Goal: Check status

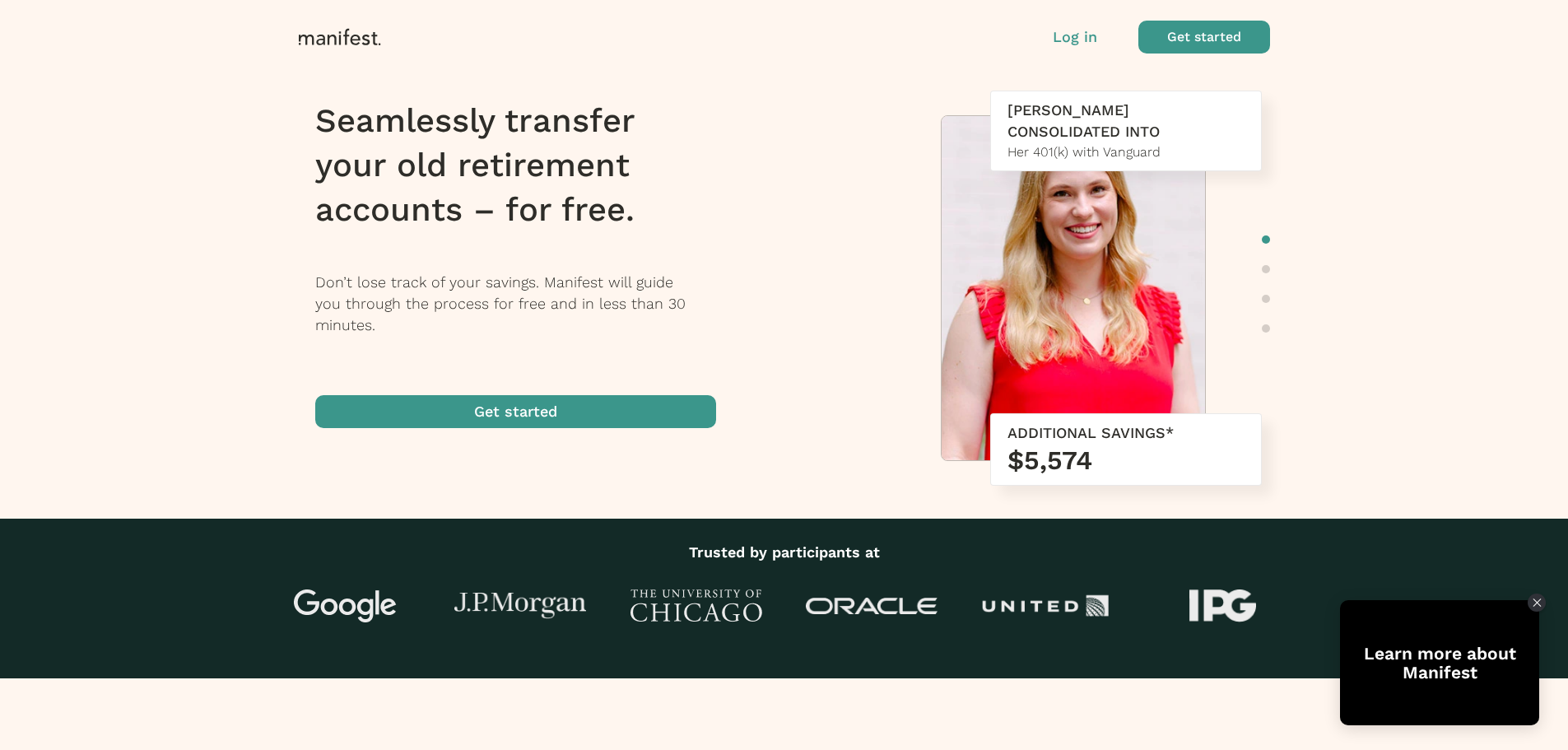
click at [1063, 42] on p "Log in" at bounding box center [1075, 37] width 44 height 21
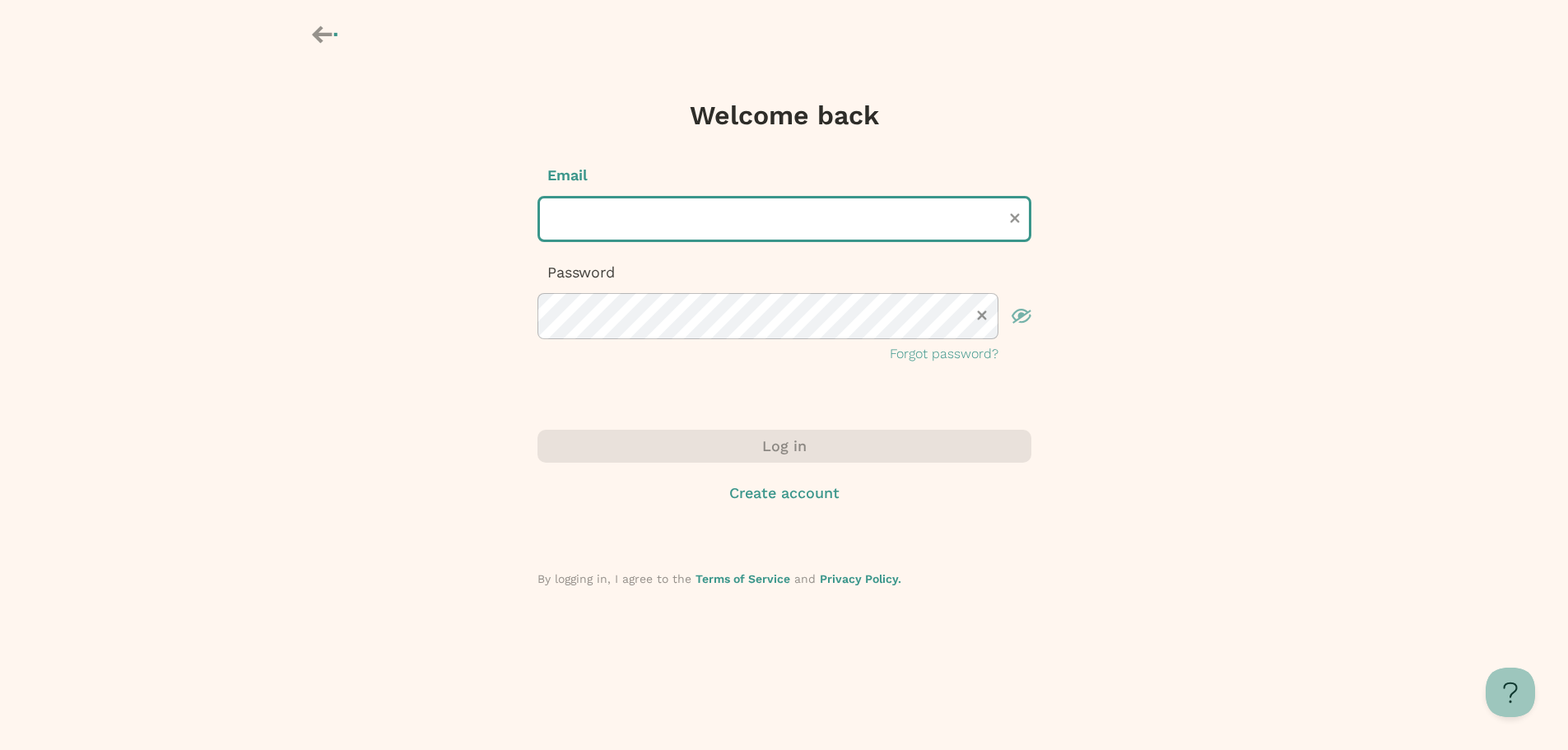
click at [765, 216] on input "text" at bounding box center [784, 219] width 493 height 46
type input "**********"
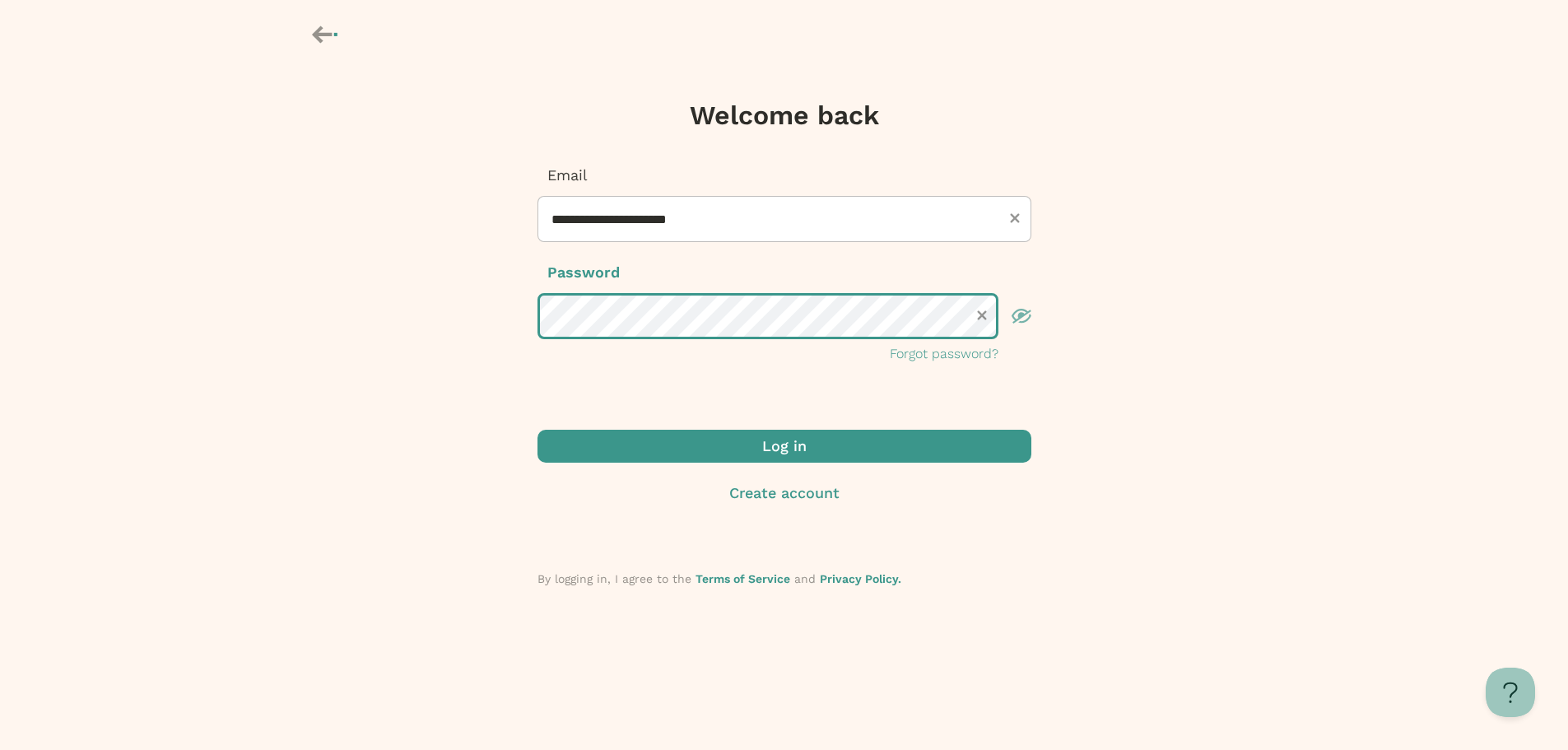
click at [538, 430] on button "Log in" at bounding box center [784, 446] width 493 height 33
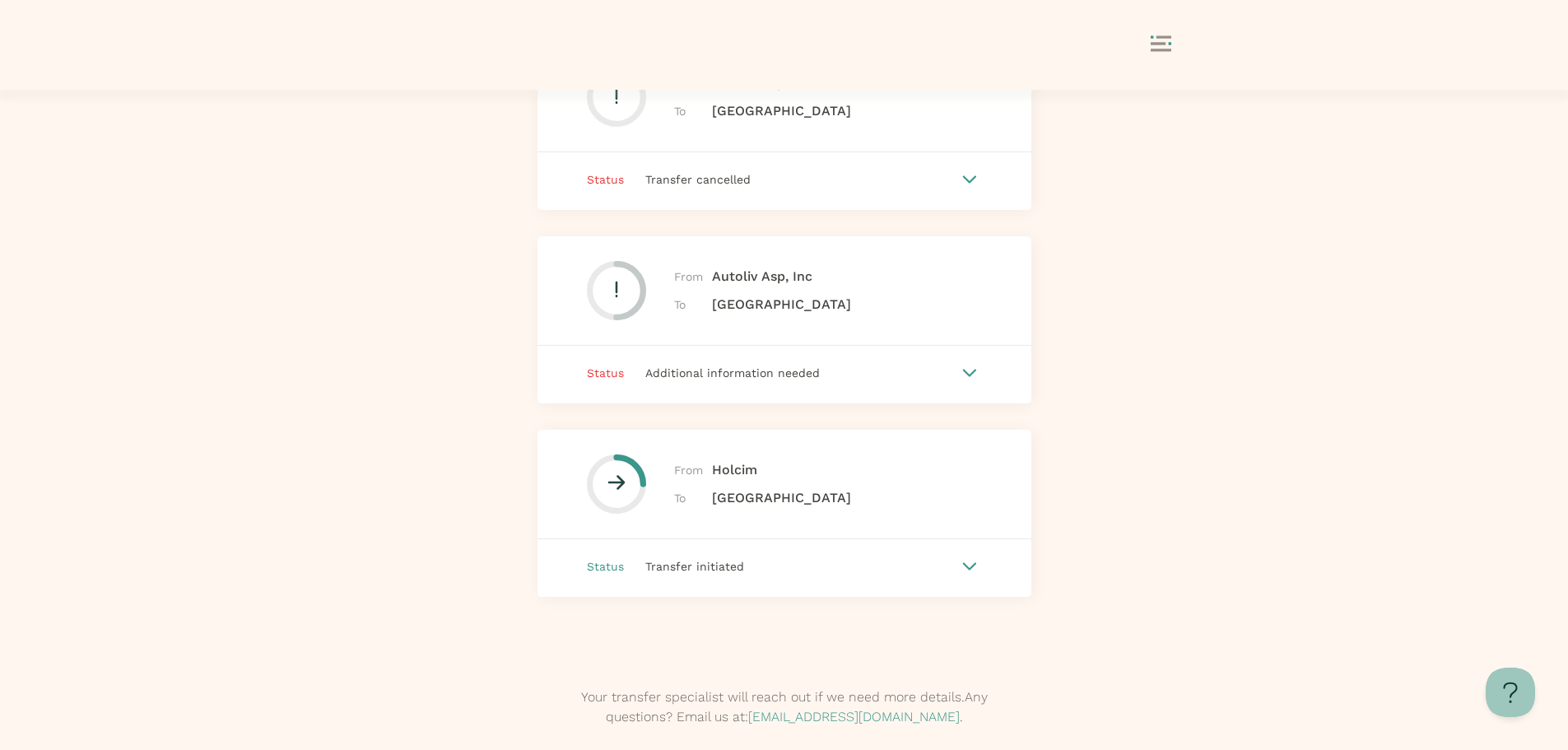
scroll to position [329, 0]
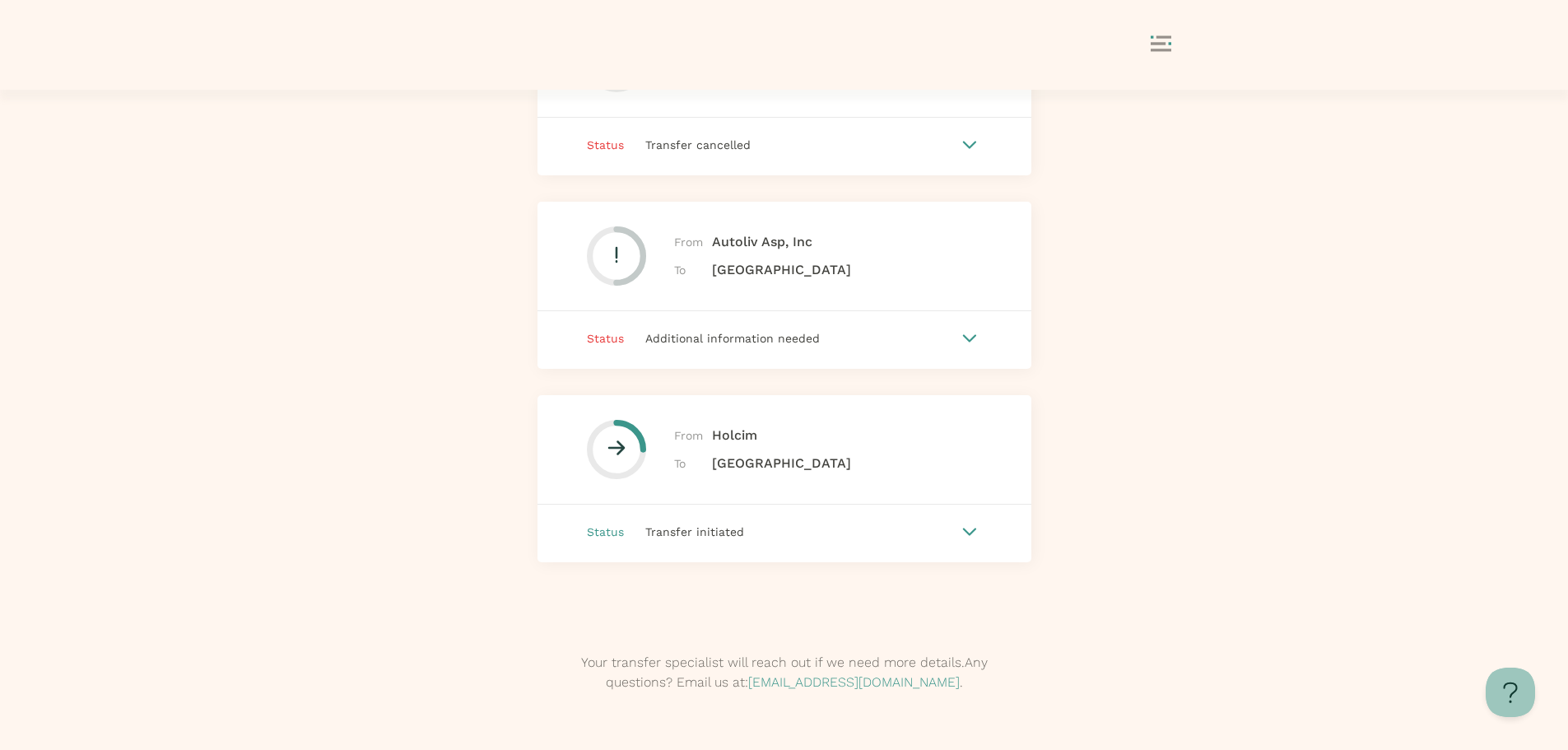
click at [917, 328] on div "Status Additional information needed" at bounding box center [784, 338] width 493 height 54
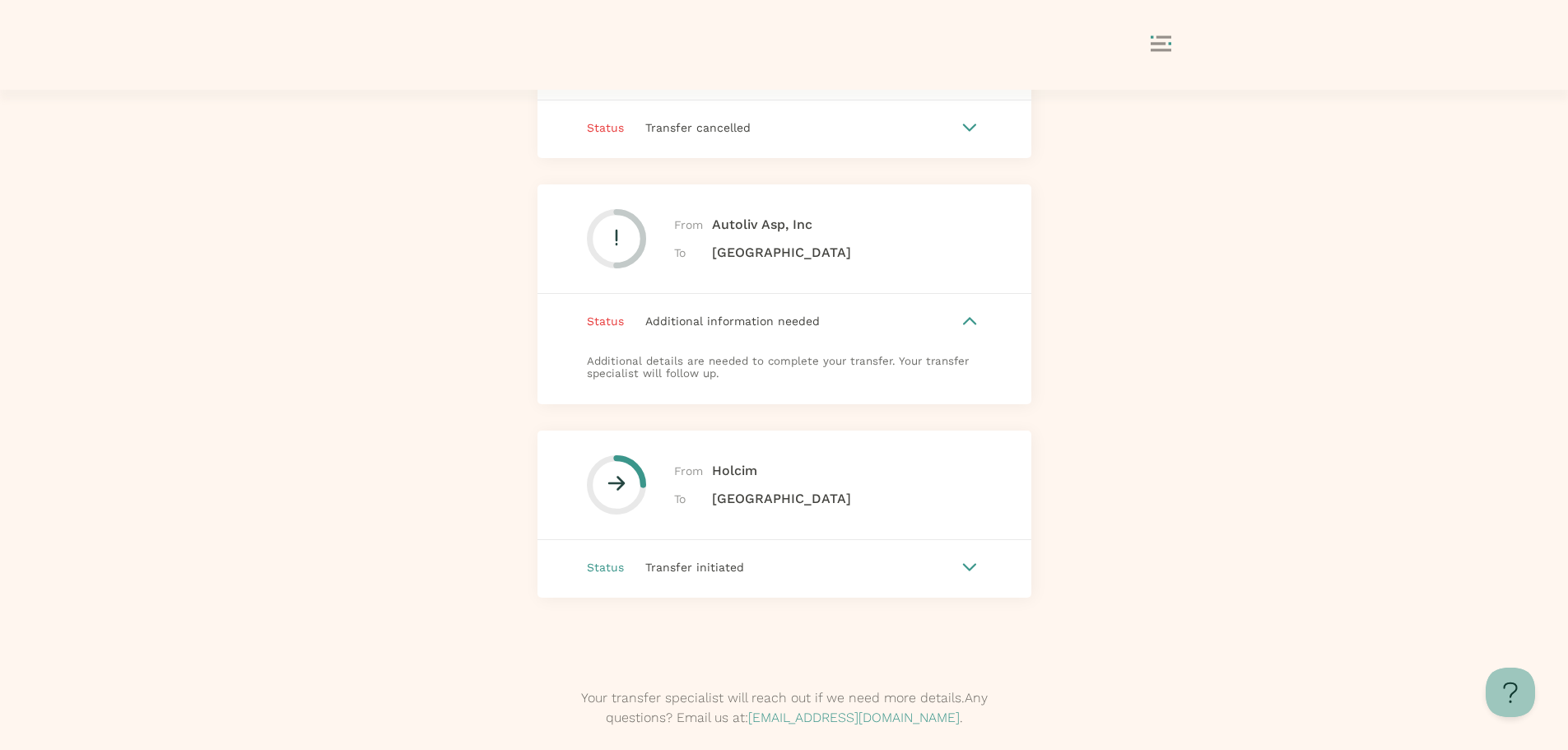
scroll to position [381, 0]
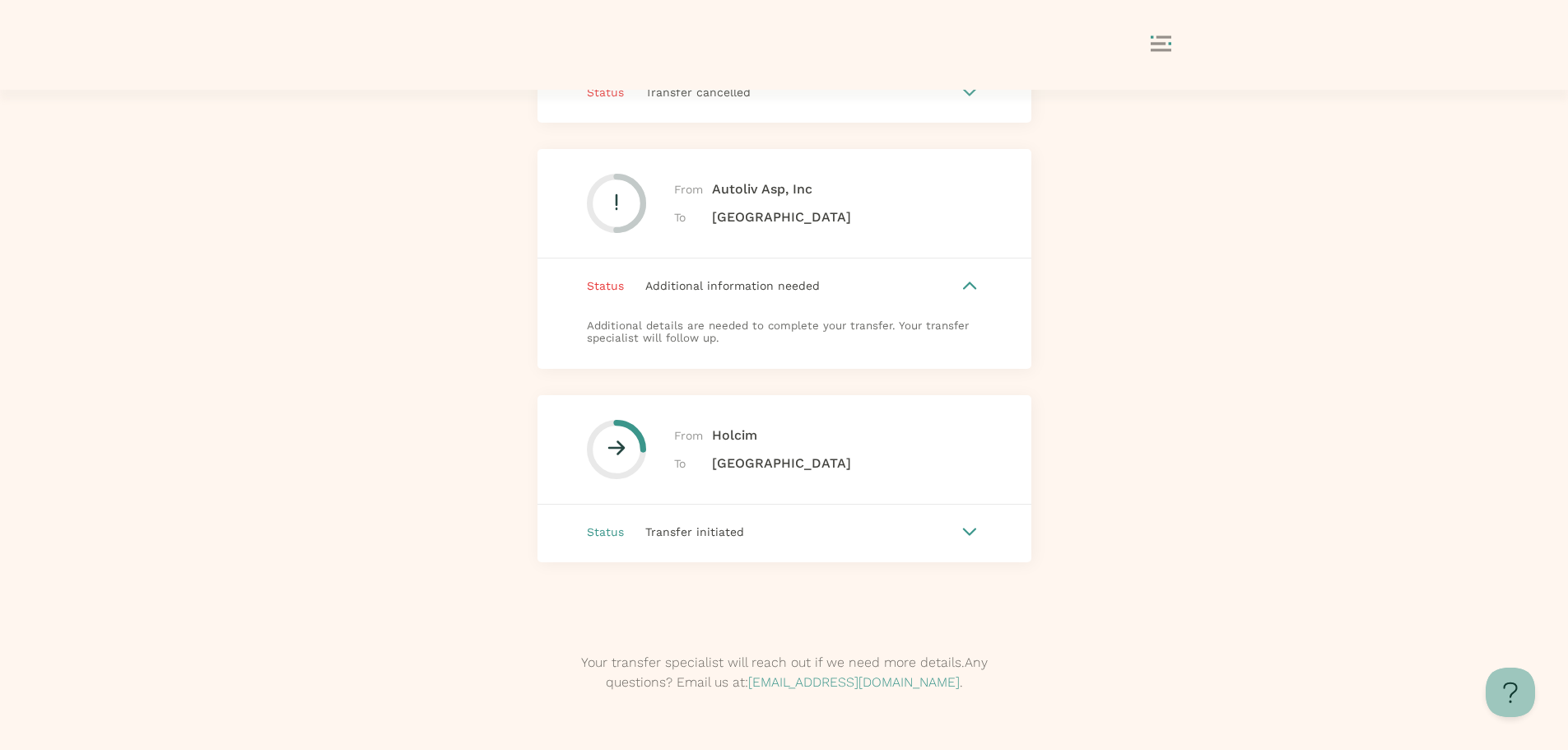
click at [851, 535] on div "Transfer initiated" at bounding box center [790, 531] width 333 height 18
